Goal: Task Accomplishment & Management: Manage account settings

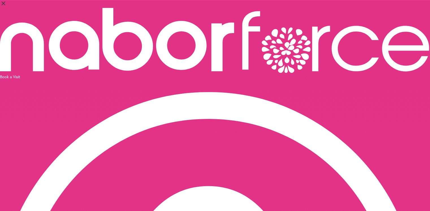
select select "*"
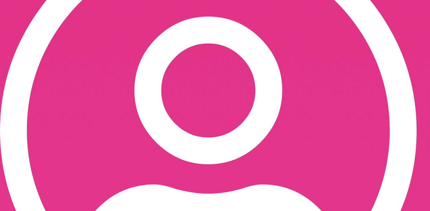
scroll to position [198, 0]
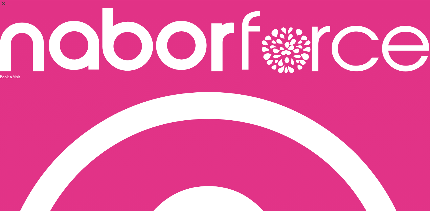
scroll to position [0, 0]
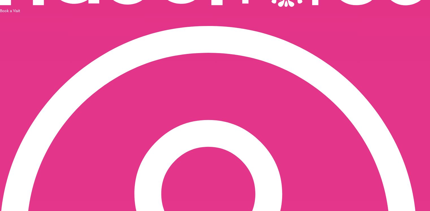
scroll to position [76, 0]
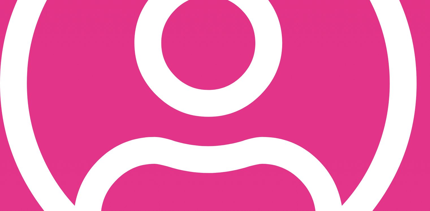
scroll to position [229, 0]
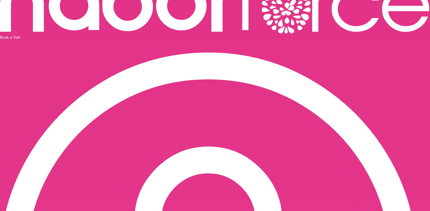
scroll to position [30, 0]
